Goal: Transaction & Acquisition: Purchase product/service

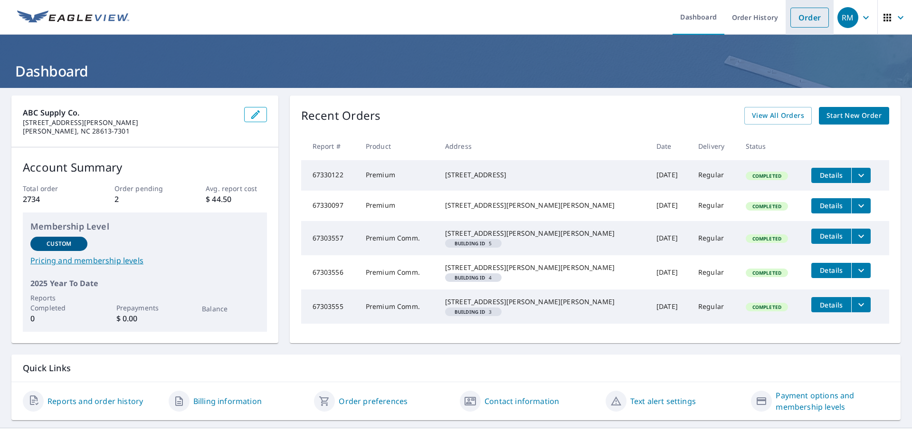
click at [790, 17] on link "Order" at bounding box center [809, 18] width 38 height 20
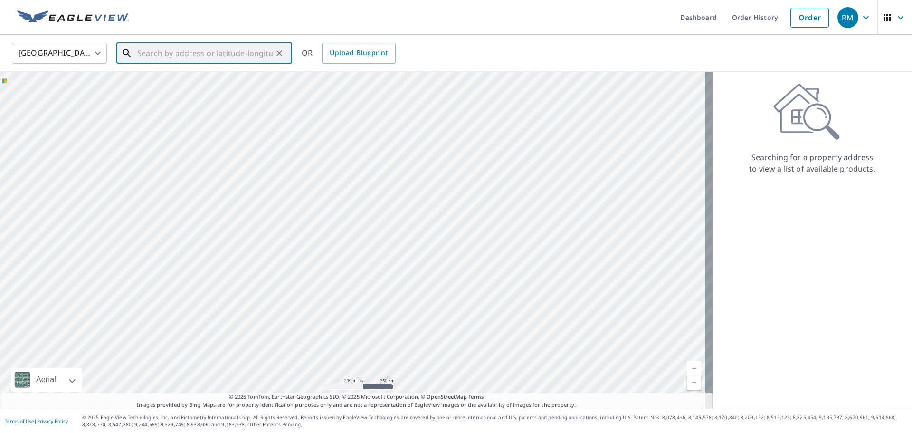
click at [176, 55] on input "text" at bounding box center [204, 53] width 135 height 27
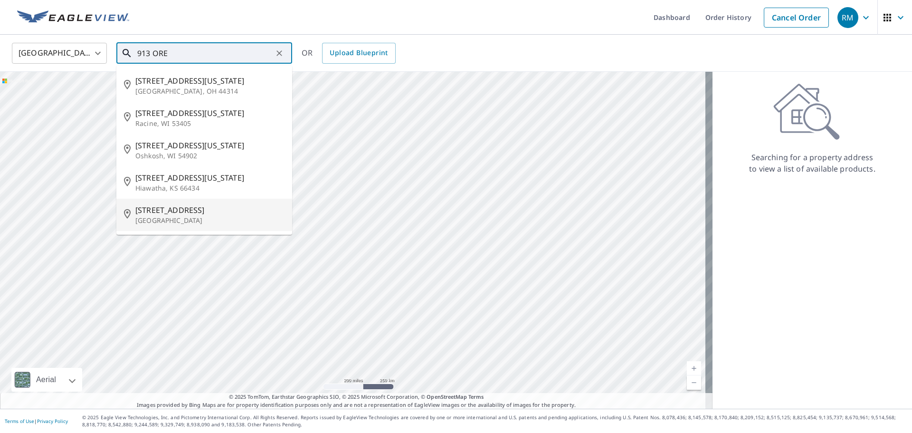
click at [180, 217] on p "[GEOGRAPHIC_DATA]" at bounding box center [209, 220] width 149 height 9
type input "[STREET_ADDRESS][PERSON_NAME]"
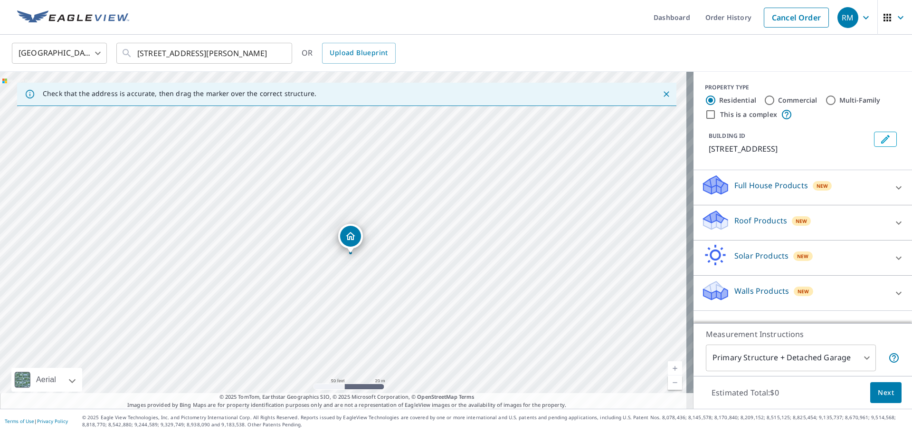
drag, startPoint x: 341, startPoint y: 220, endPoint x: 348, endPoint y: 235, distance: 15.9
click at [742, 218] on p "Roof Products" at bounding box center [760, 220] width 53 height 11
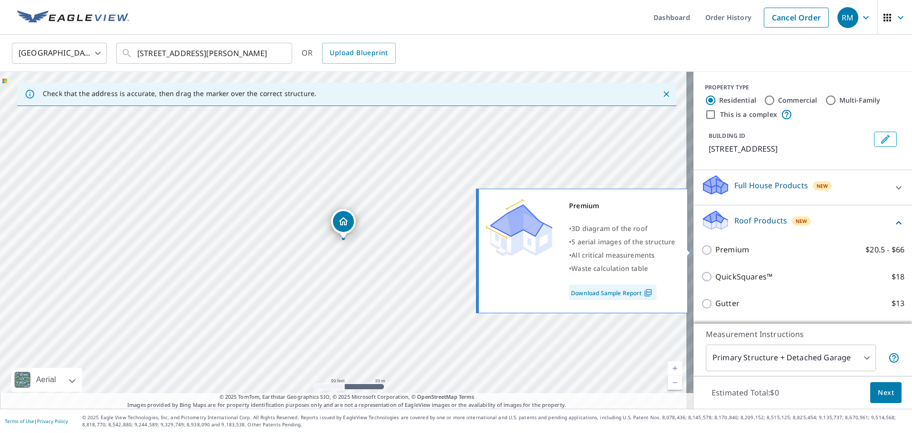
click at [701, 250] on input "Premium $20.5 - $66" at bounding box center [708, 249] width 14 height 11
checkbox input "true"
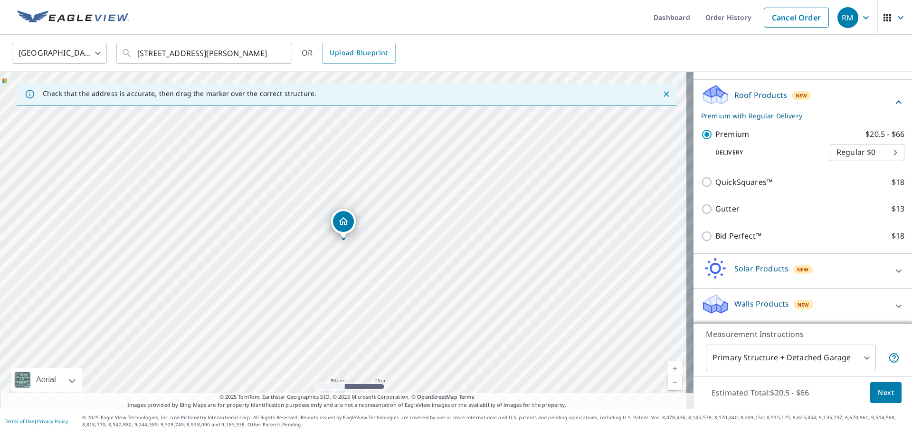
scroll to position [126, 0]
click at [858, 356] on body "RM RM Dashboard Order History Cancel Order RM [GEOGRAPHIC_DATA] [GEOGRAPHIC_DAT…" at bounding box center [456, 216] width 912 height 433
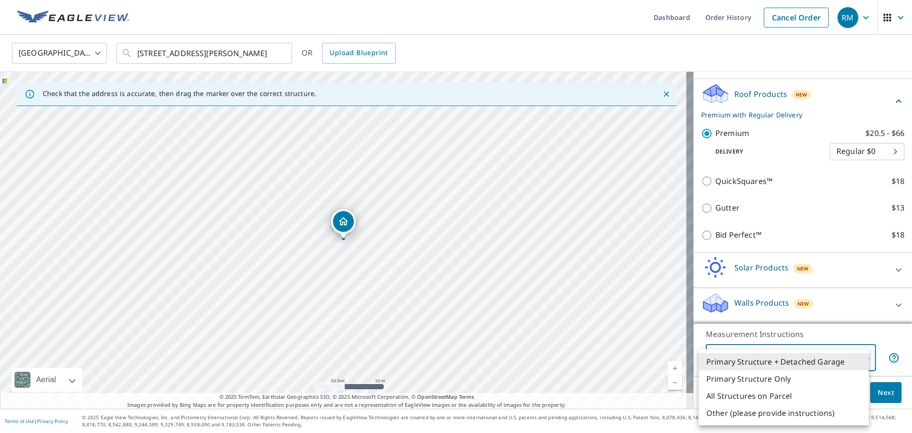
click at [785, 379] on li "Primary Structure Only" at bounding box center [783, 378] width 170 height 17
type input "2"
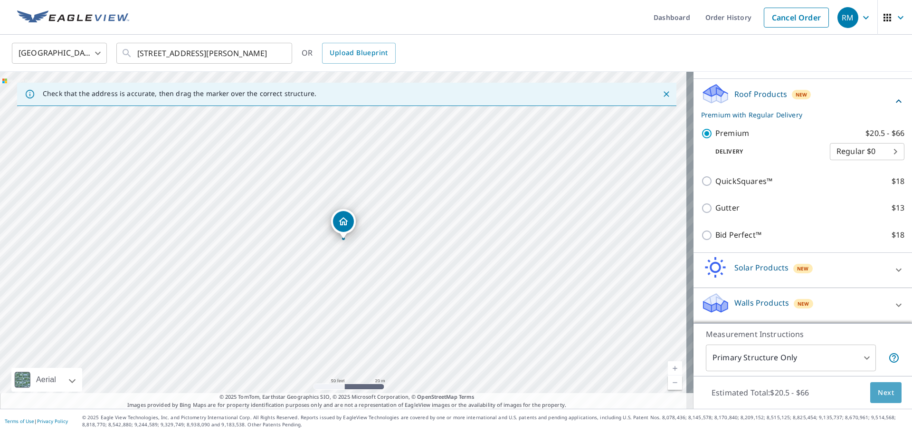
click at [881, 390] on span "Next" at bounding box center [885, 393] width 16 height 12
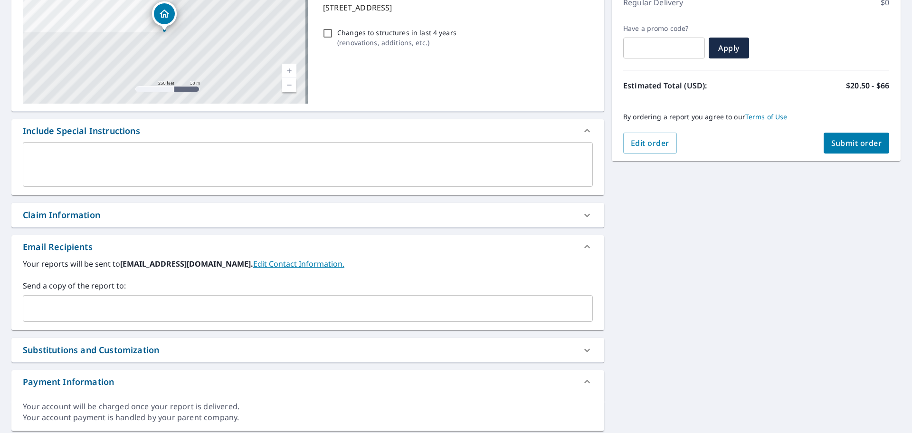
scroll to position [142, 0]
click at [56, 310] on input "text" at bounding box center [300, 308] width 547 height 18
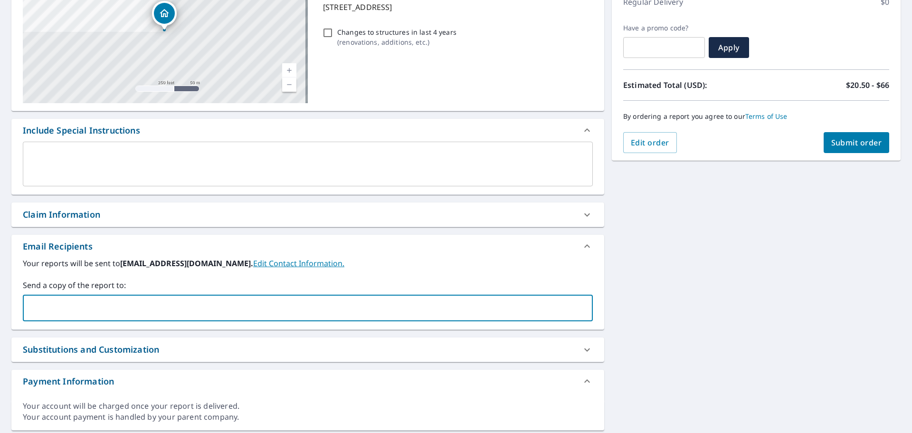
type input "[PERSON_NAME][EMAIL_ADDRESS][PERSON_NAME][DOMAIN_NAME]"
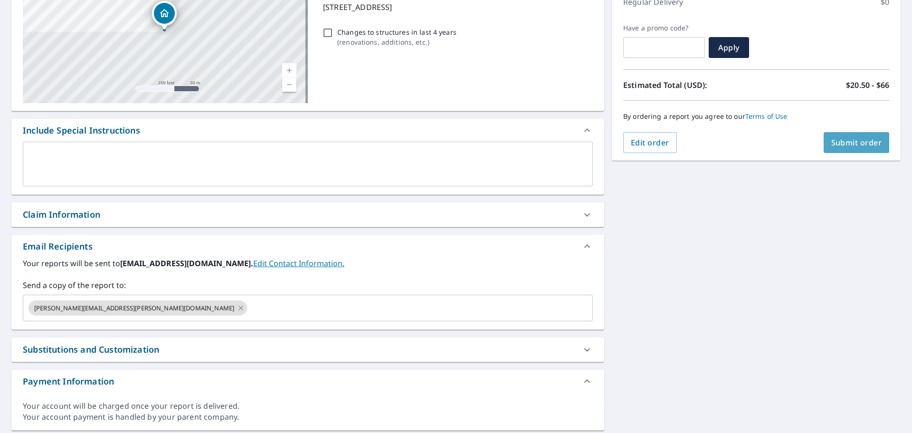
click at [839, 139] on span "Submit order" at bounding box center [856, 142] width 51 height 10
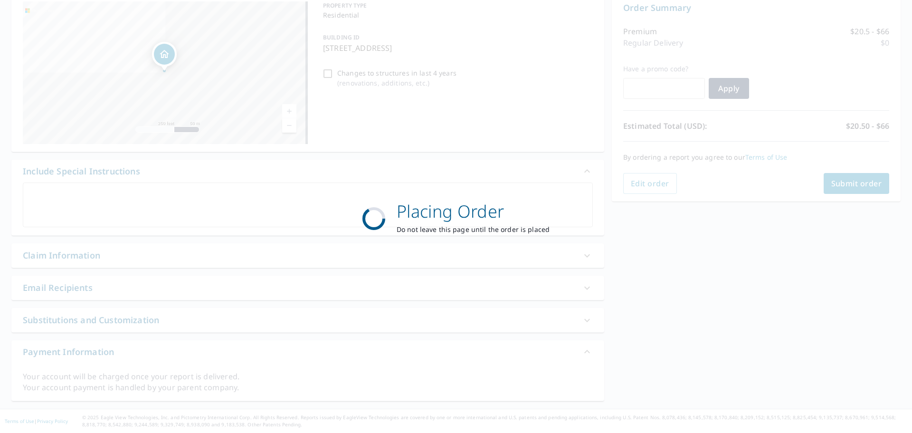
scroll to position [102, 0]
